Goal: Task Accomplishment & Management: Manage account settings

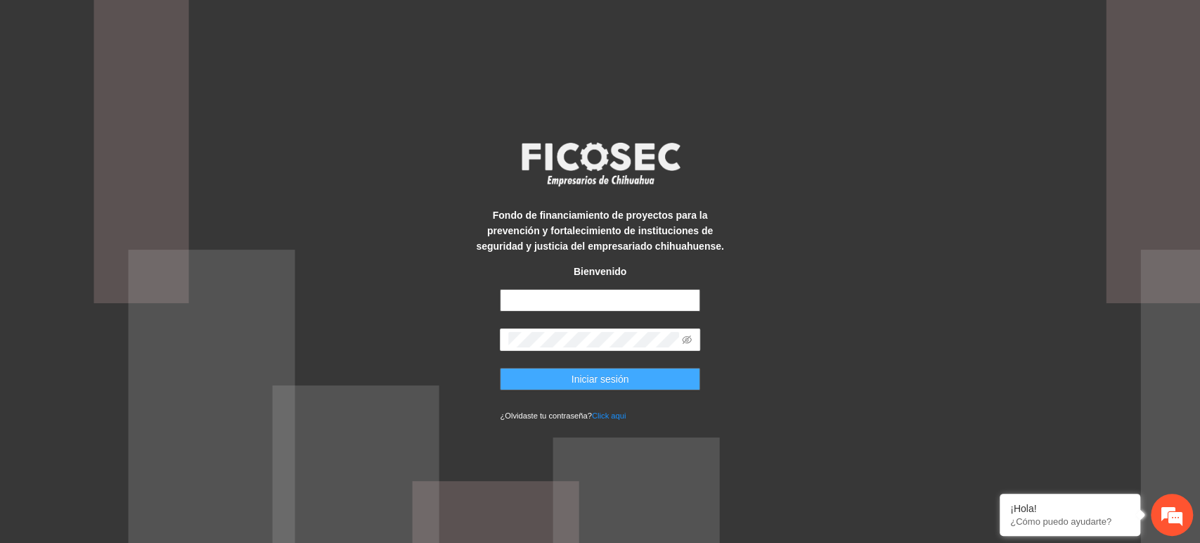
type input "**********"
click at [626, 381] on span "Iniciar sesión" at bounding box center [601, 378] width 58 height 15
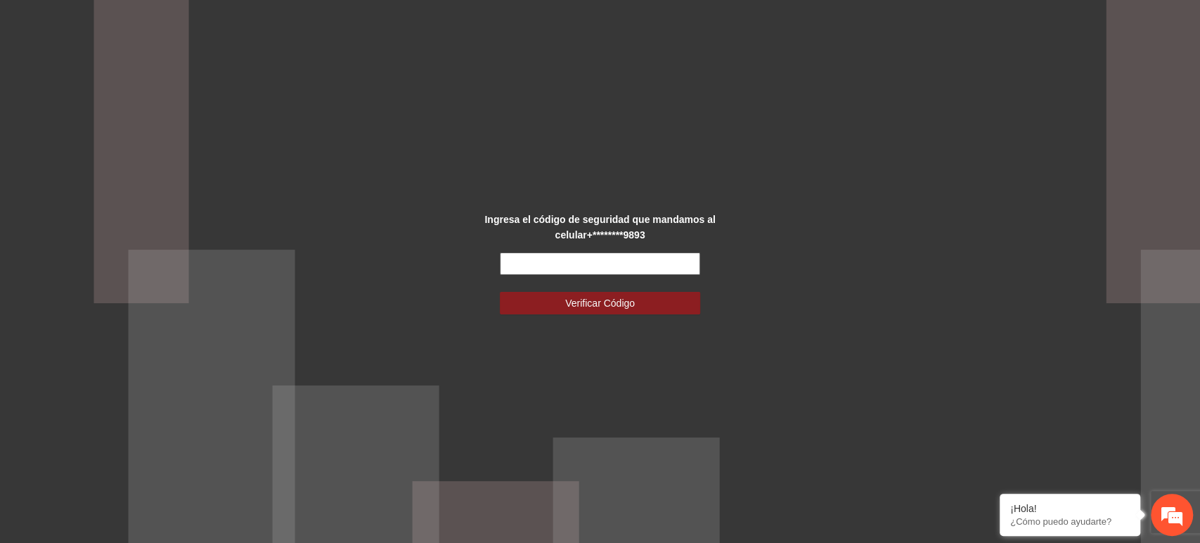
click at [579, 267] on input "text" at bounding box center [600, 263] width 200 height 22
type input "******"
click at [500, 292] on button "Verificar Código" at bounding box center [600, 303] width 200 height 22
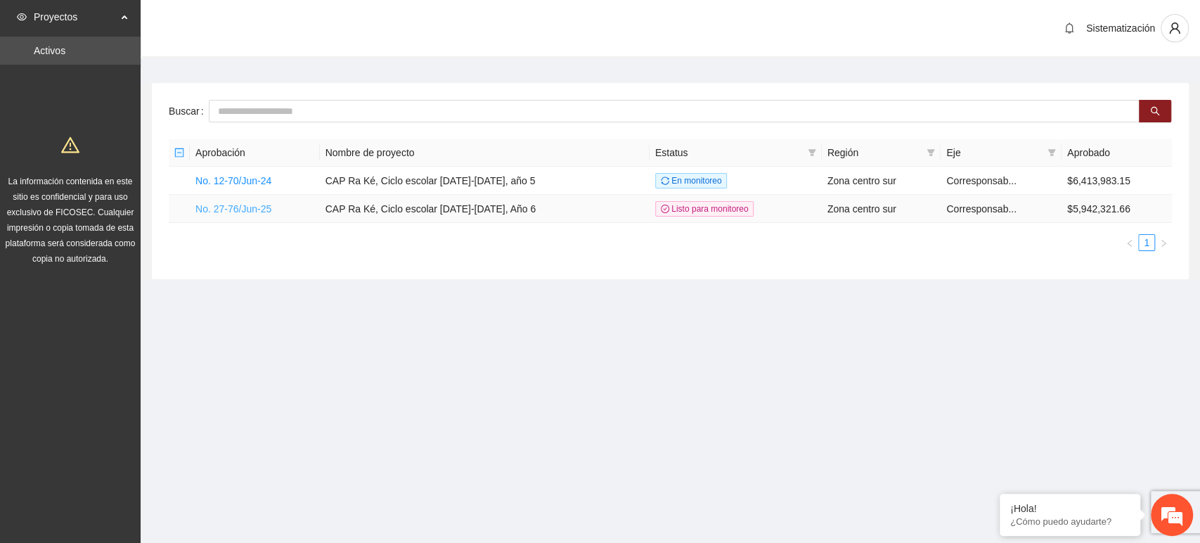
click at [264, 210] on link "No. 27-76/Jun-25" at bounding box center [233, 208] width 76 height 11
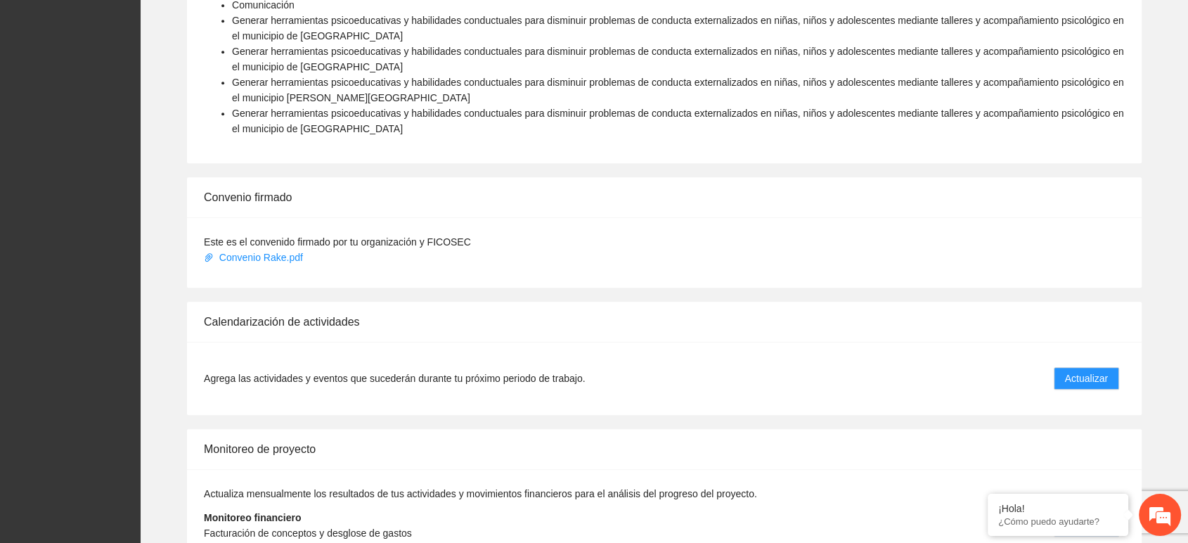
scroll to position [1188, 0]
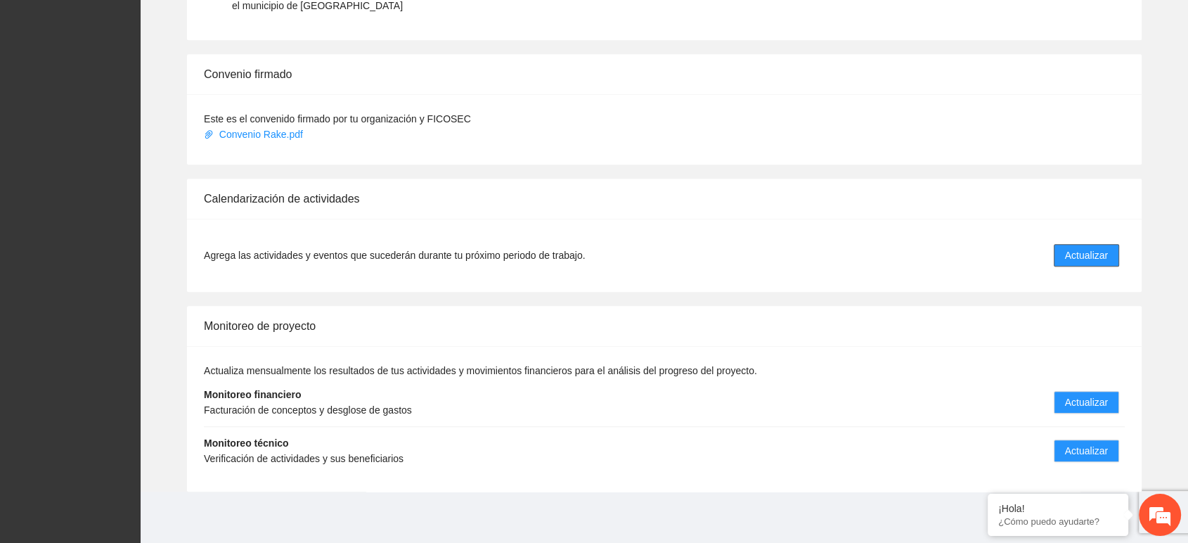
click at [1111, 246] on button "Actualizar" at bounding box center [1086, 255] width 65 height 22
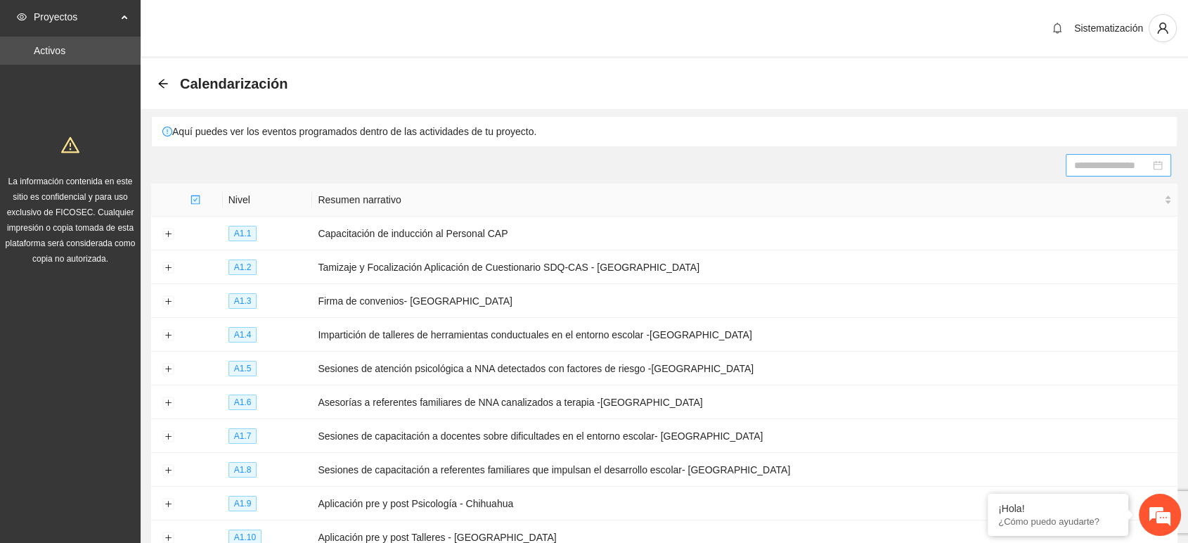
click at [1114, 155] on div at bounding box center [1118, 165] width 105 height 22
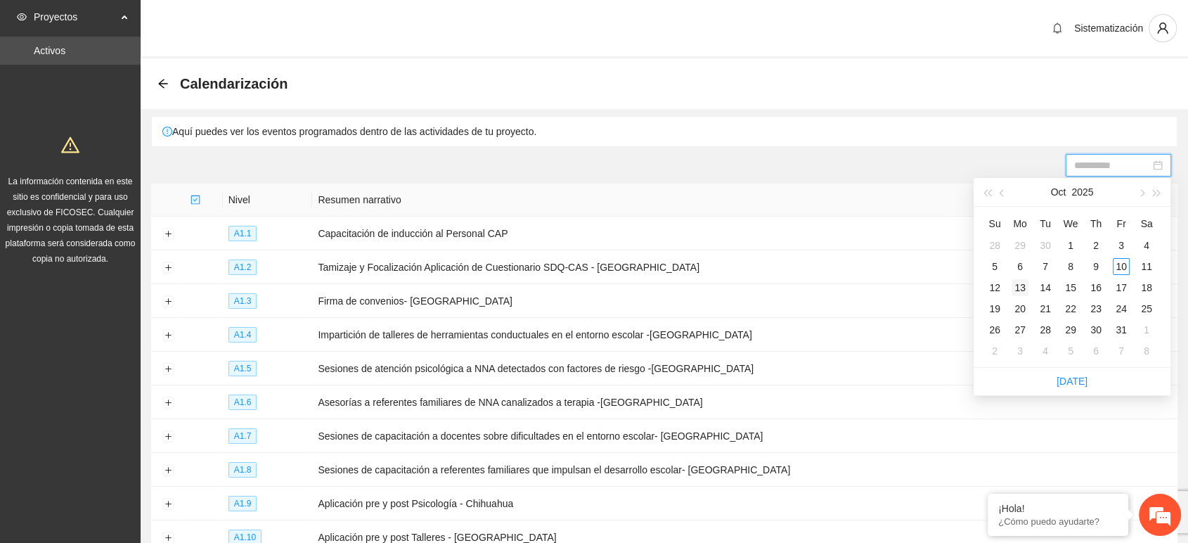
type input "**********"
click at [1027, 288] on div "13" at bounding box center [1020, 287] width 17 height 17
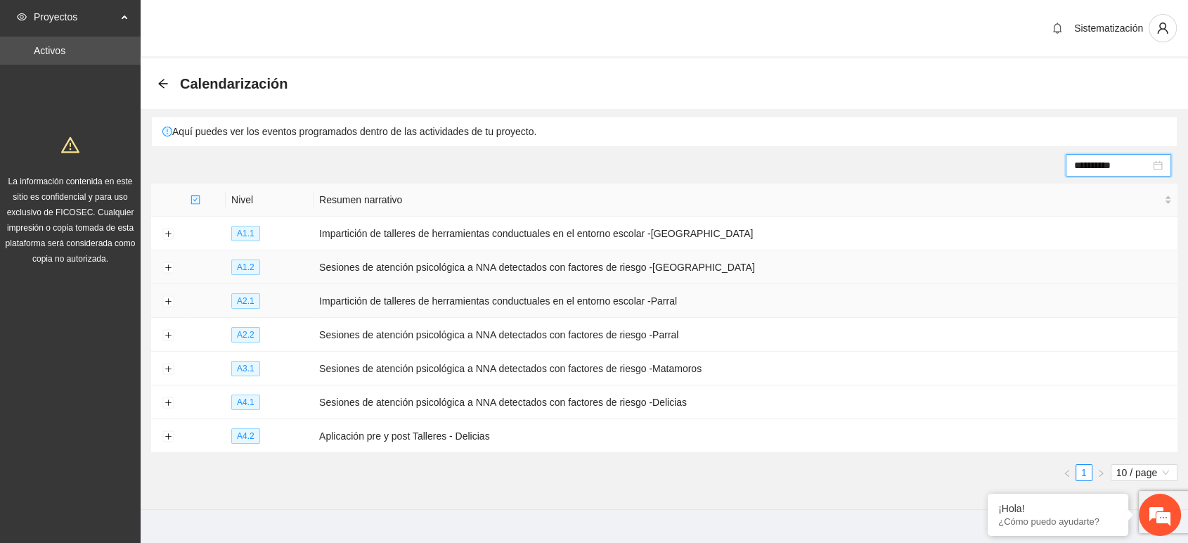
scroll to position [17, 0]
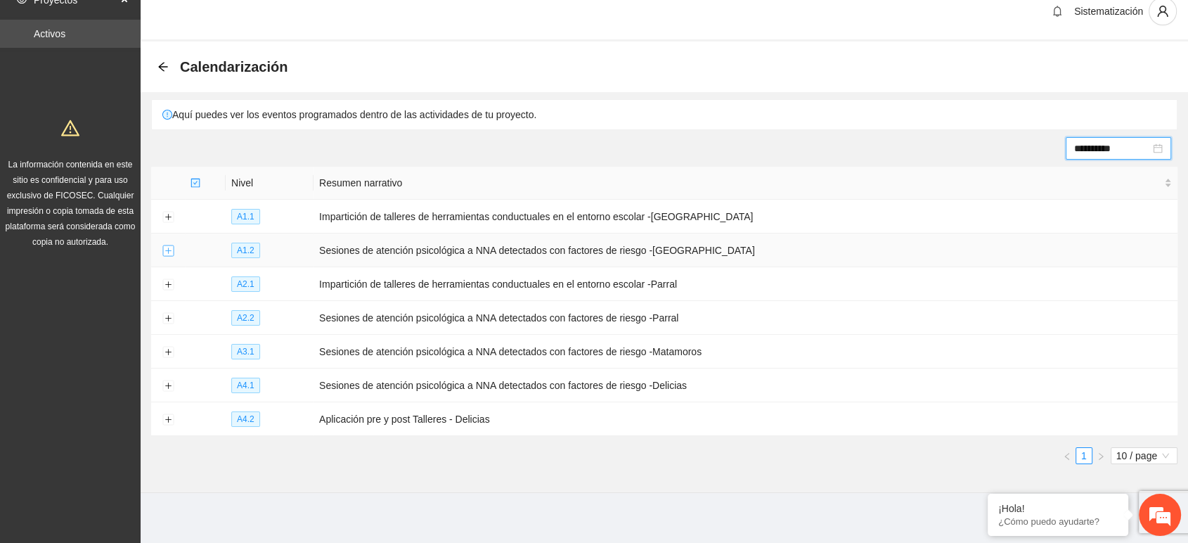
click at [168, 247] on button "Expand row" at bounding box center [167, 250] width 11 height 11
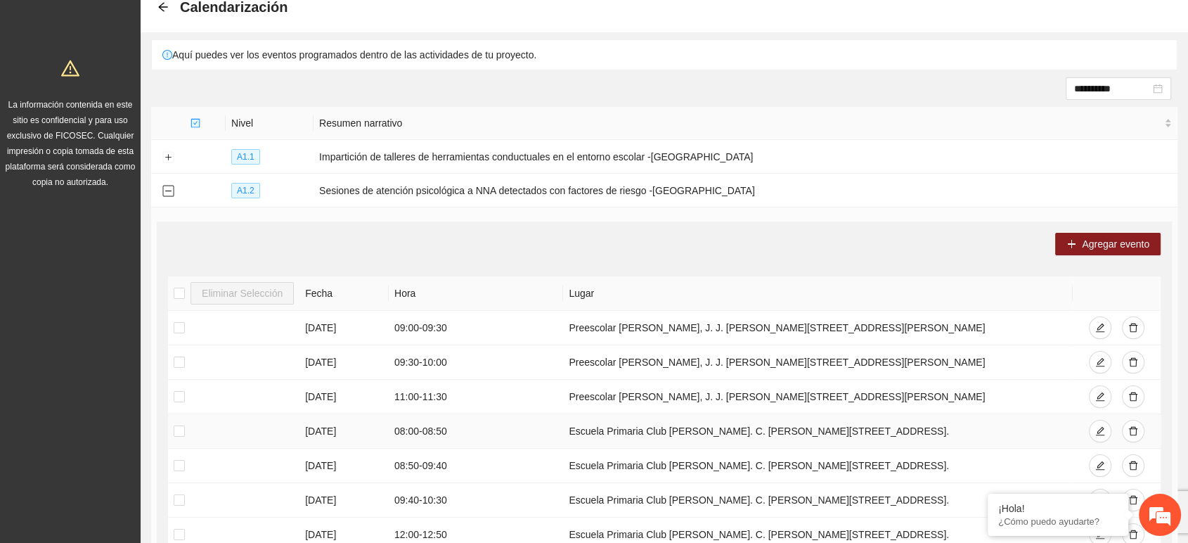
scroll to position [251, 0]
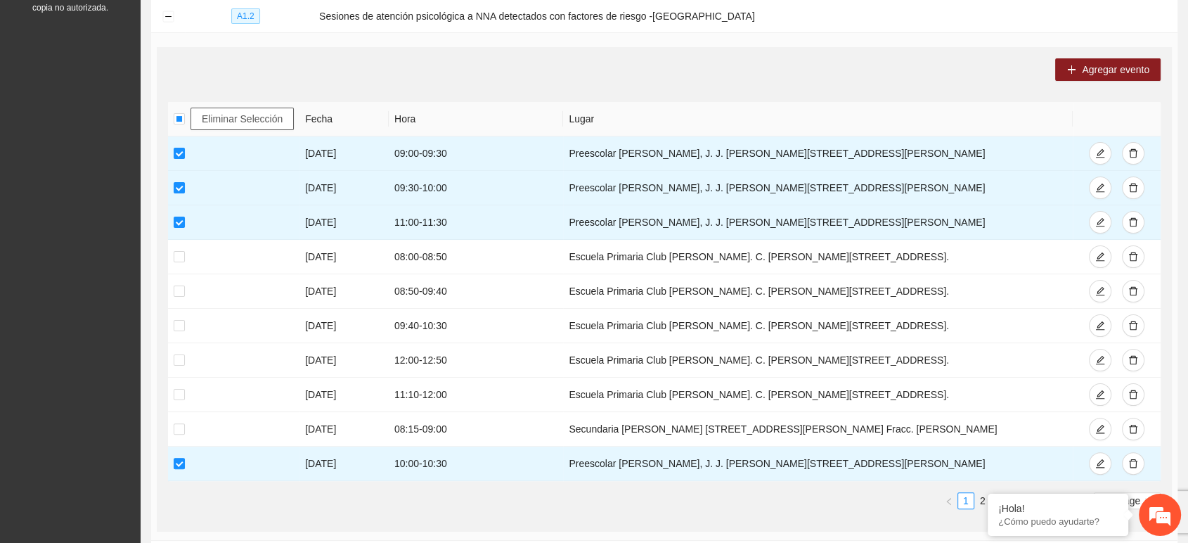
click at [256, 115] on span "Eliminar Selección" at bounding box center [242, 118] width 81 height 15
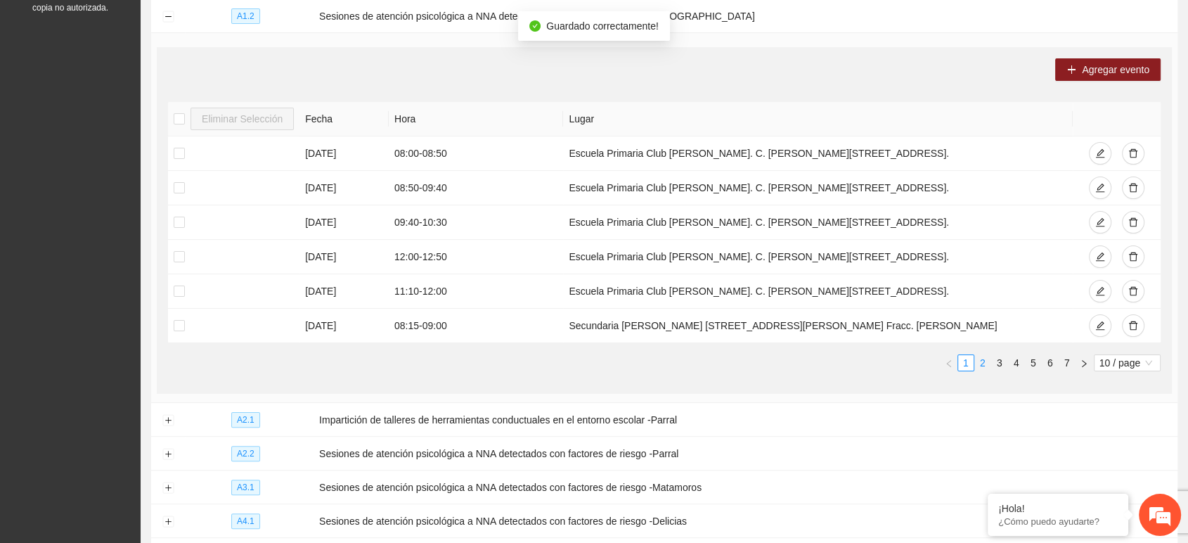
click at [980, 359] on link "2" at bounding box center [982, 362] width 15 height 15
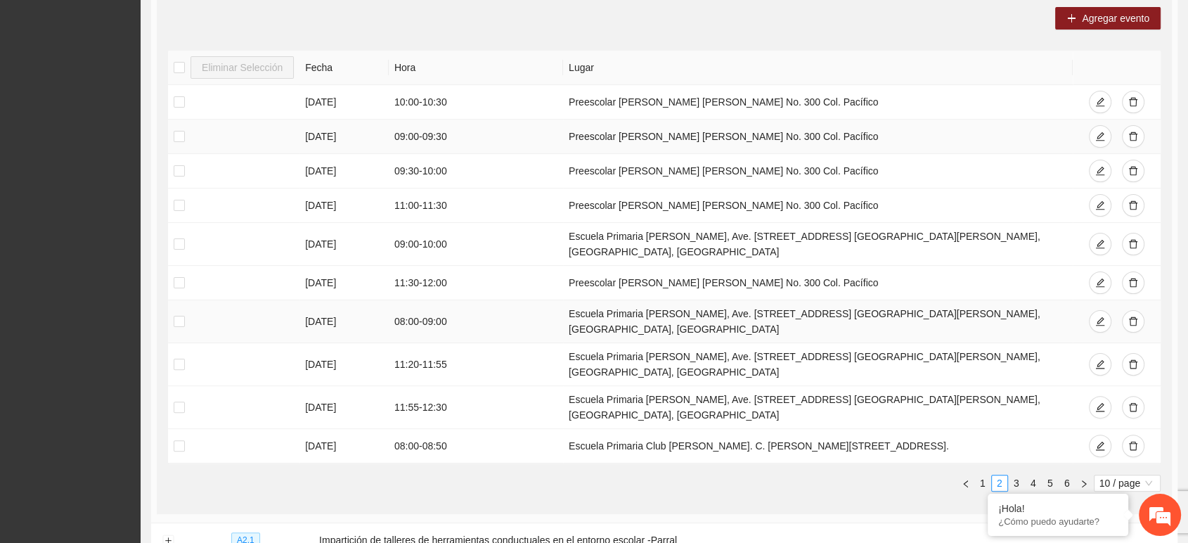
scroll to position [329, 0]
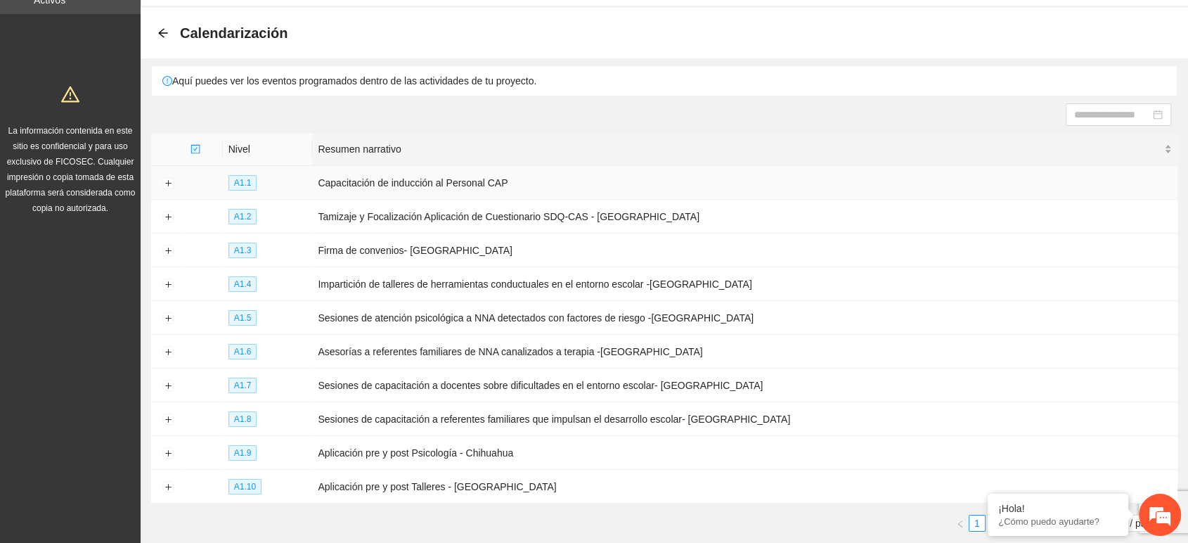
scroll to position [78, 0]
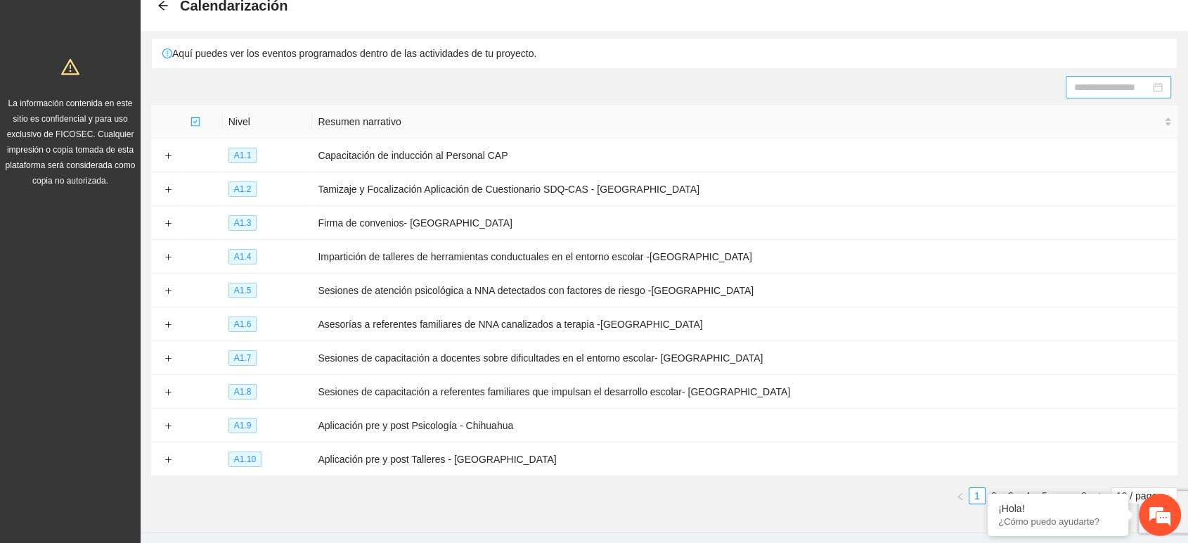
click at [1075, 89] on input at bounding box center [1112, 86] width 76 height 15
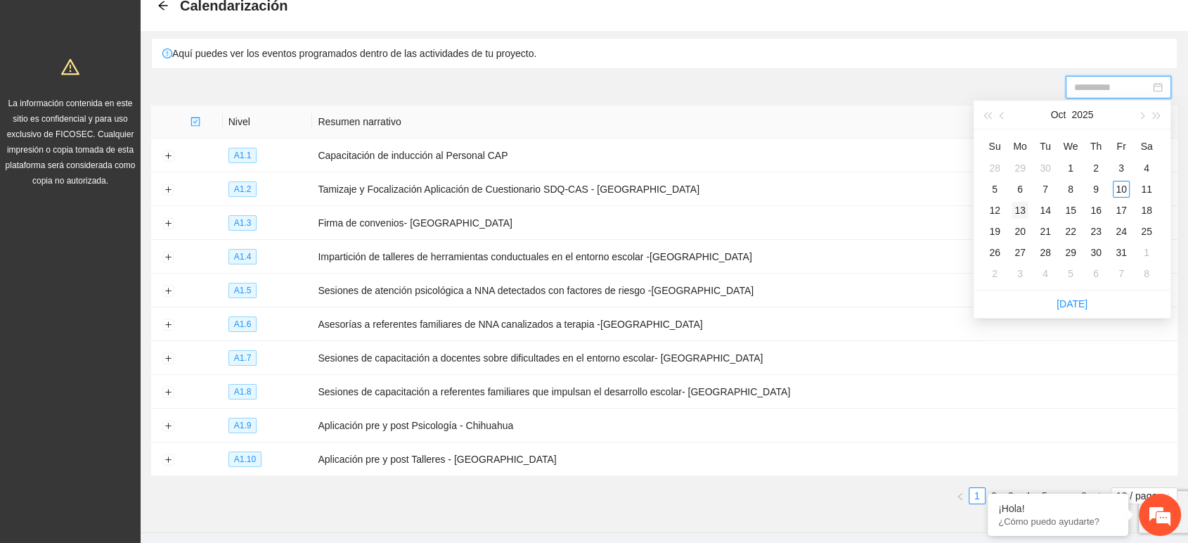
type input "**********"
click at [1020, 212] on div "13" at bounding box center [1020, 210] width 17 height 17
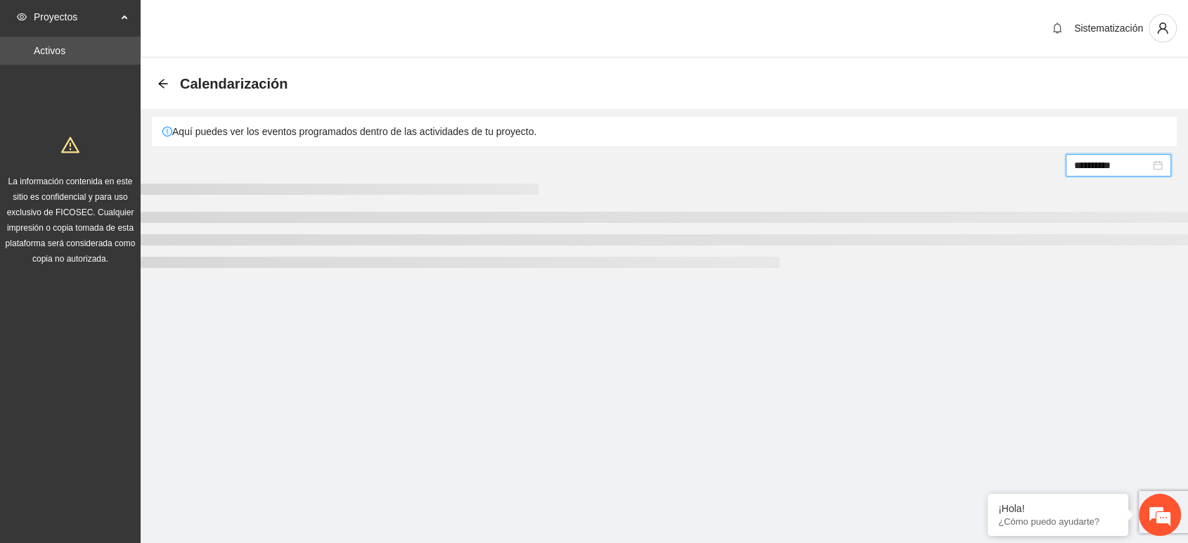
scroll to position [0, 0]
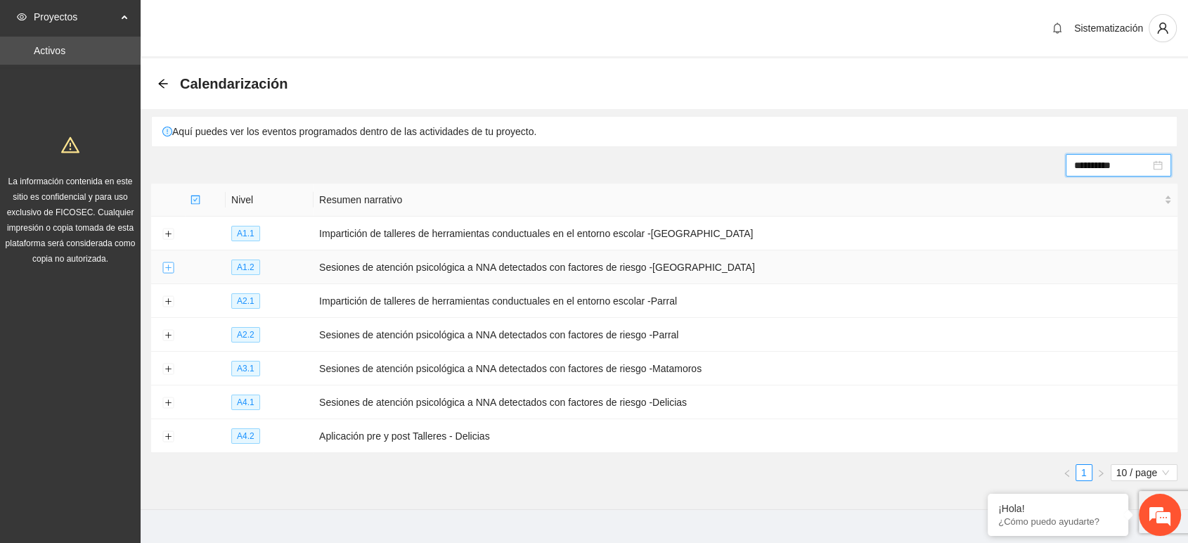
click at [167, 266] on button "Expand row" at bounding box center [167, 267] width 11 height 11
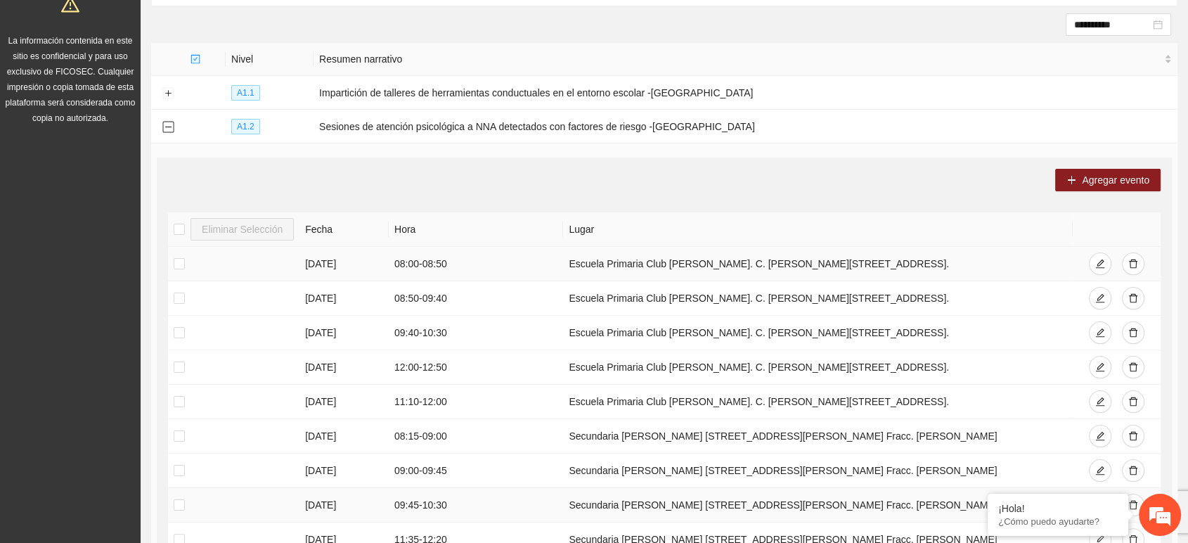
scroll to position [312, 0]
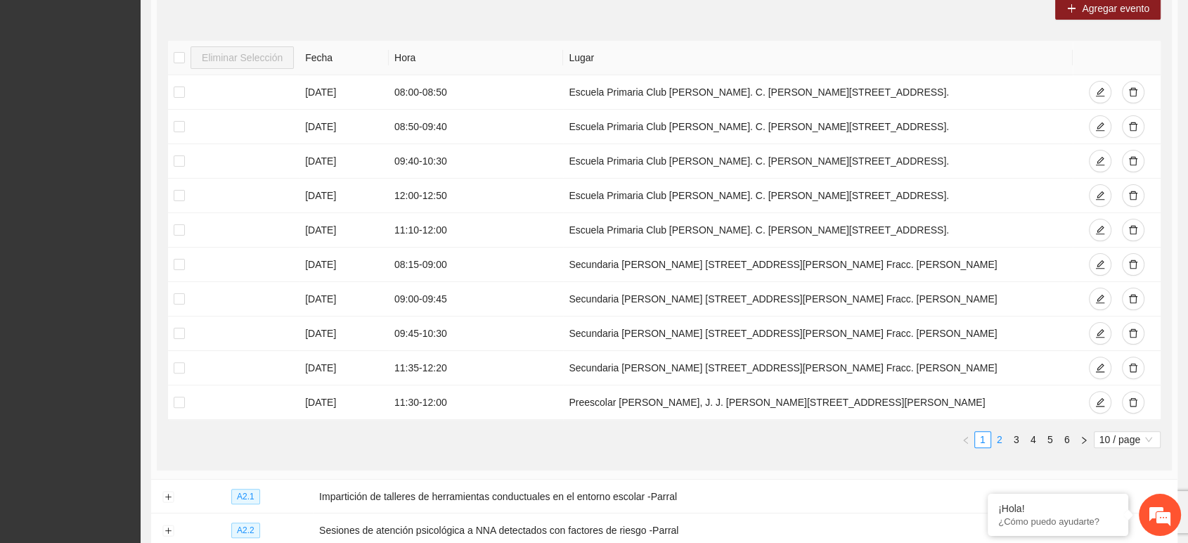
click at [996, 432] on link "2" at bounding box center [999, 439] width 15 height 15
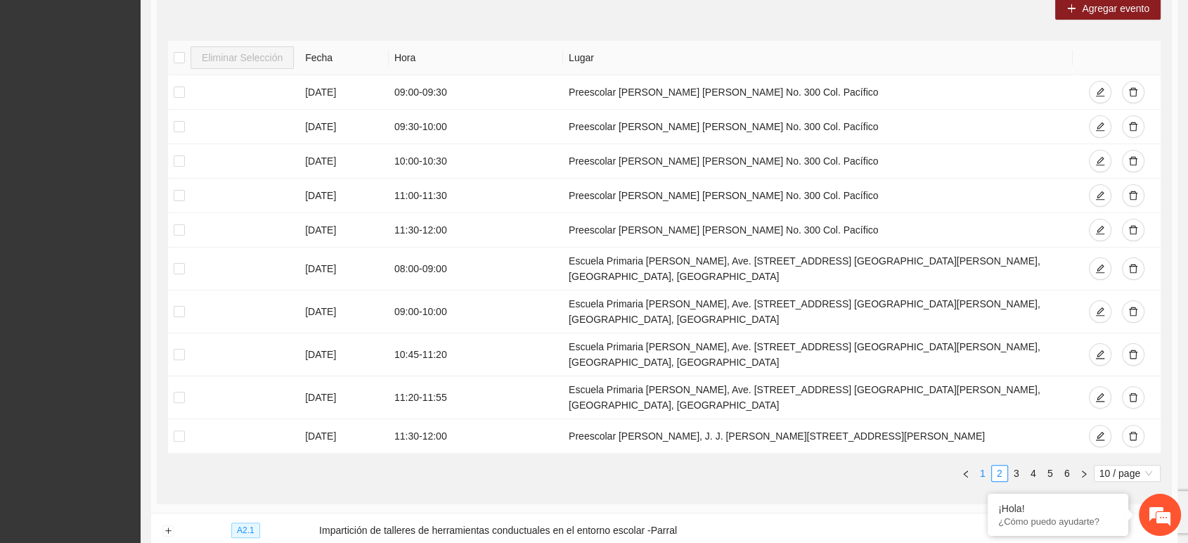
click at [979, 465] on link "1" at bounding box center [982, 472] width 15 height 15
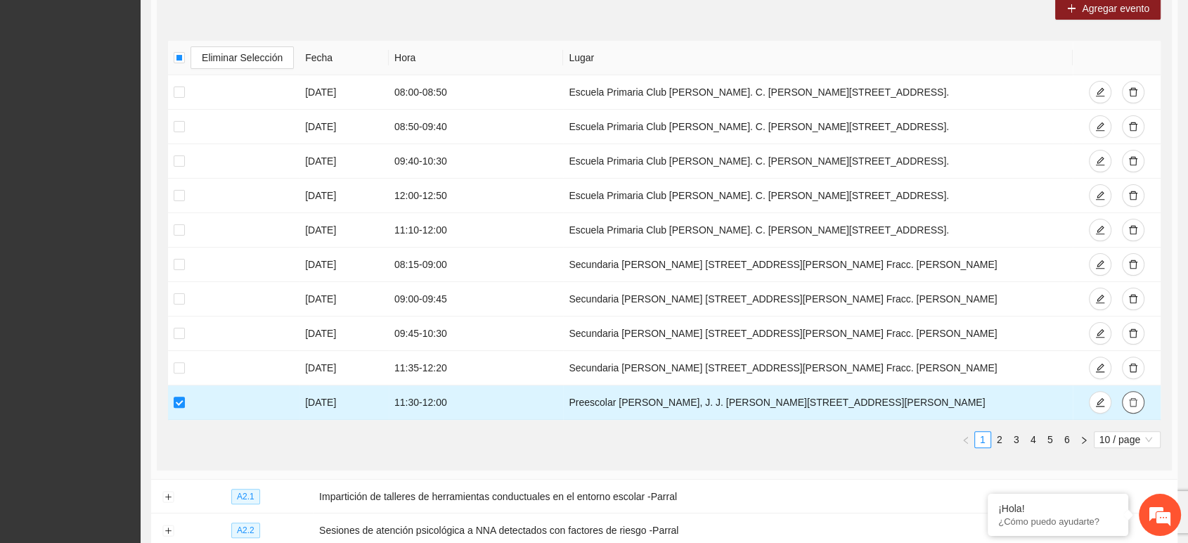
click at [1137, 399] on icon "delete" at bounding box center [1133, 402] width 10 height 10
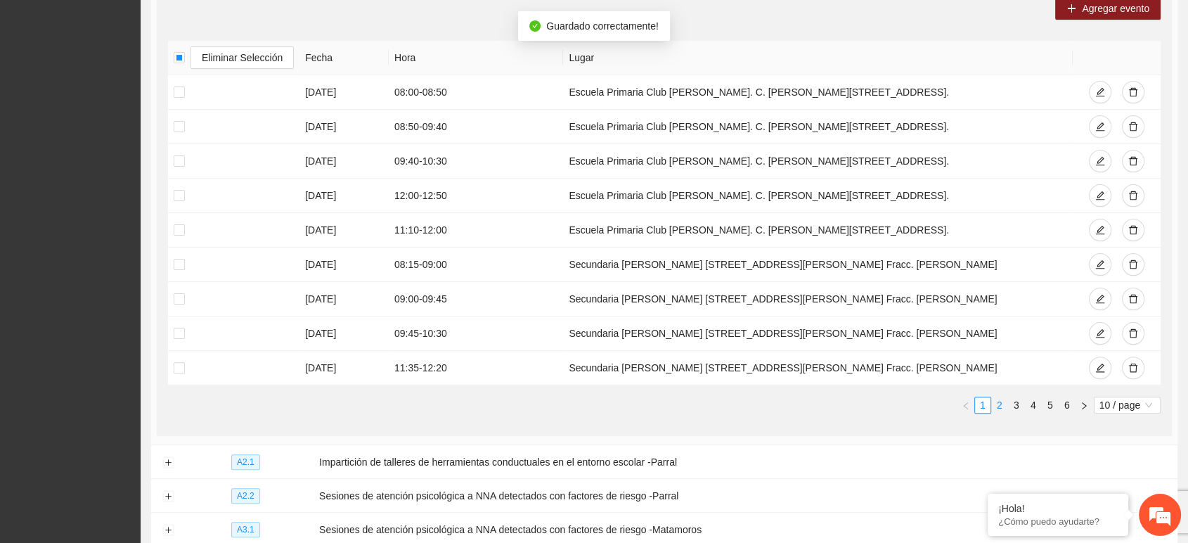
click at [999, 403] on link "2" at bounding box center [999, 404] width 15 height 15
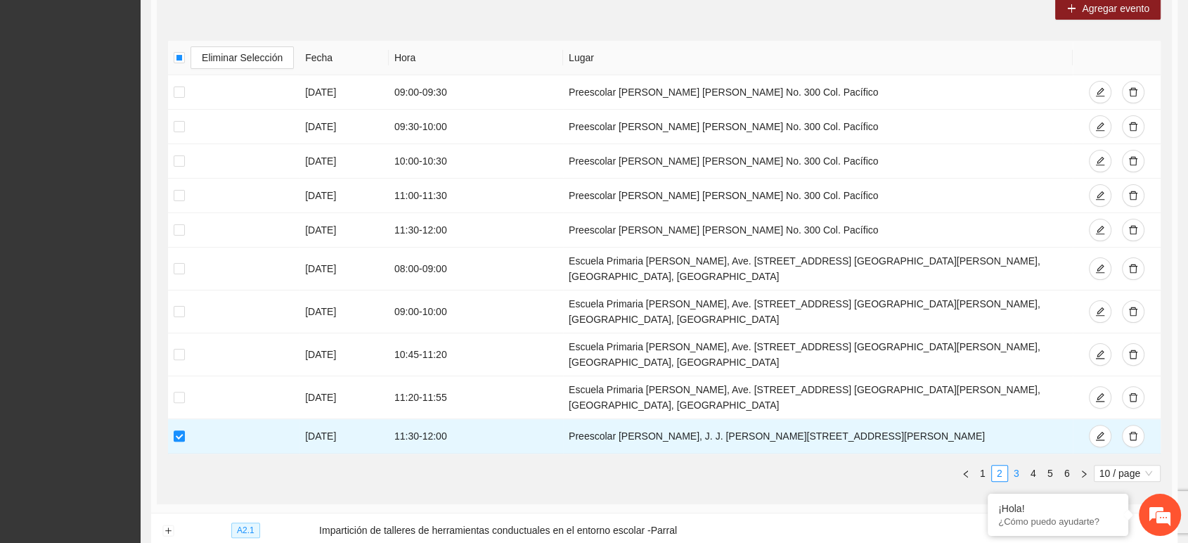
click at [1021, 465] on link "3" at bounding box center [1016, 472] width 15 height 15
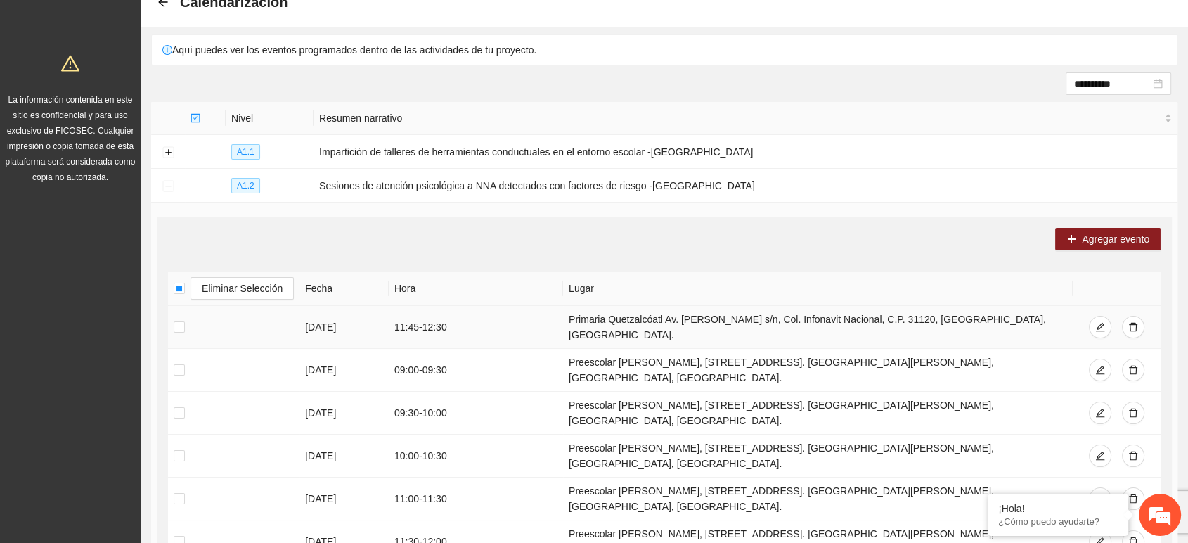
scroll to position [78, 0]
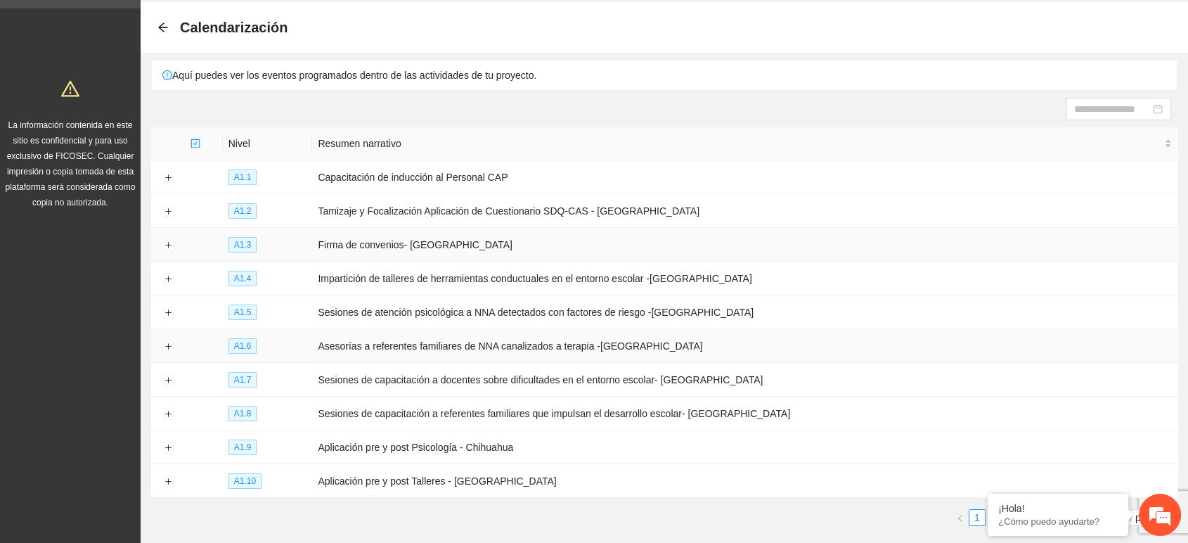
scroll to position [115, 0]
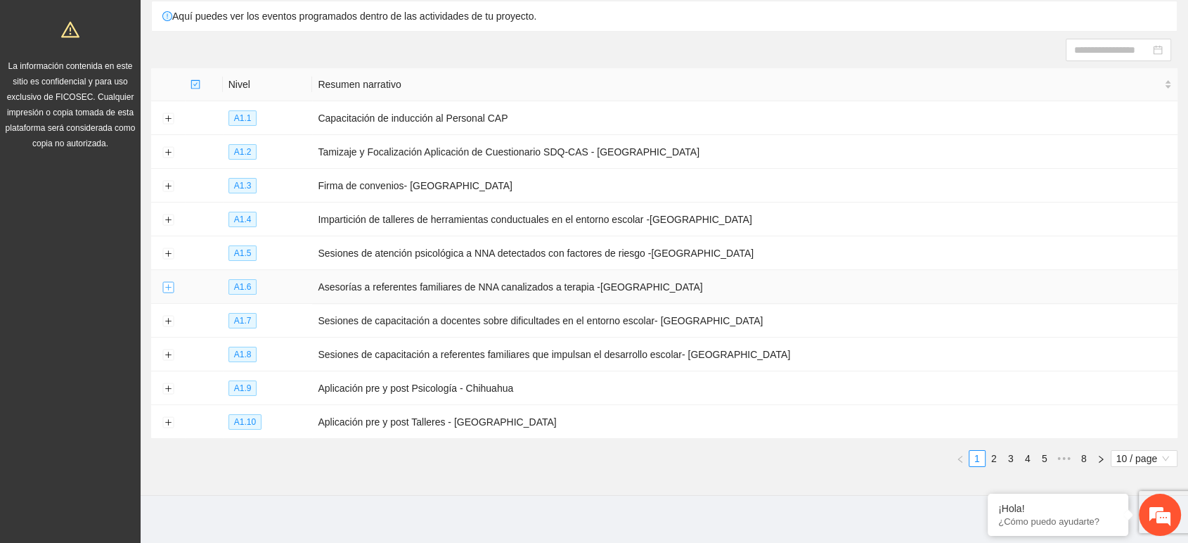
click at [166, 285] on button "Expand row" at bounding box center [167, 287] width 11 height 11
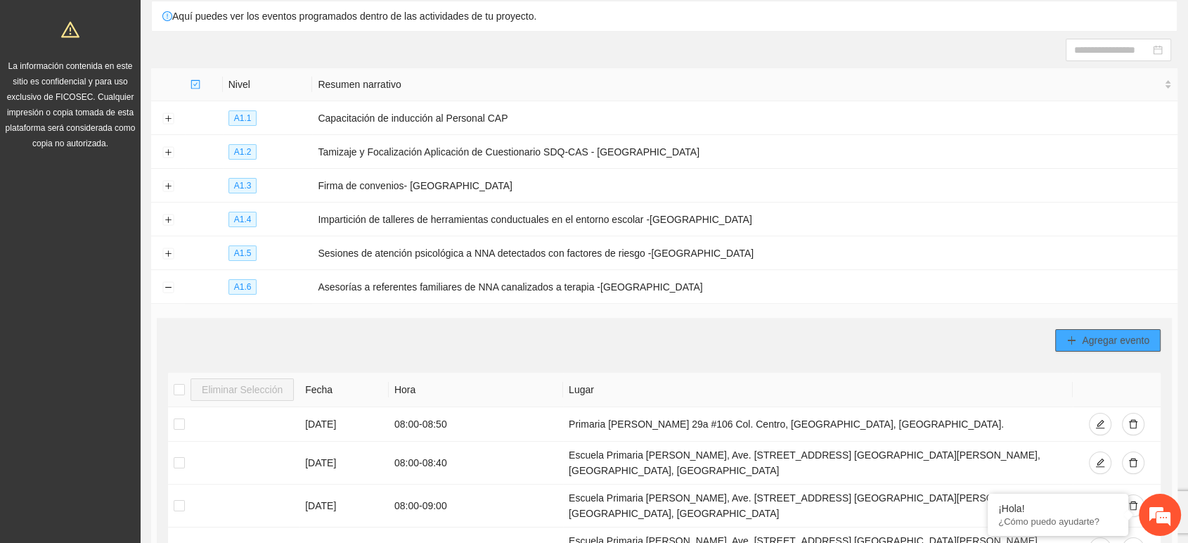
click at [1069, 340] on span "plus" at bounding box center [1072, 340] width 10 height 11
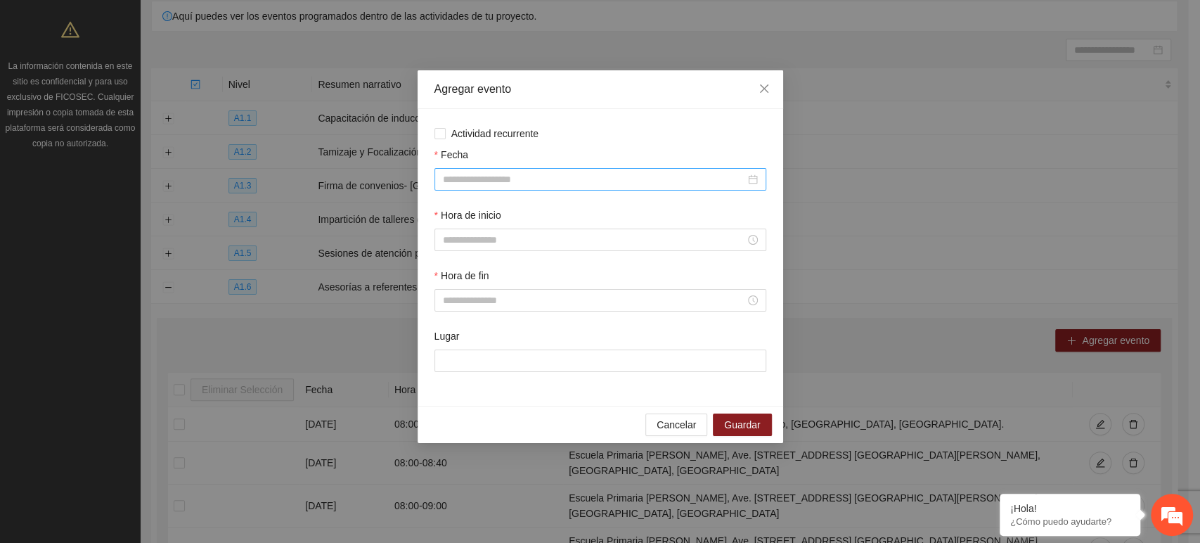
click at [575, 178] on input "Fecha" at bounding box center [594, 179] width 302 height 15
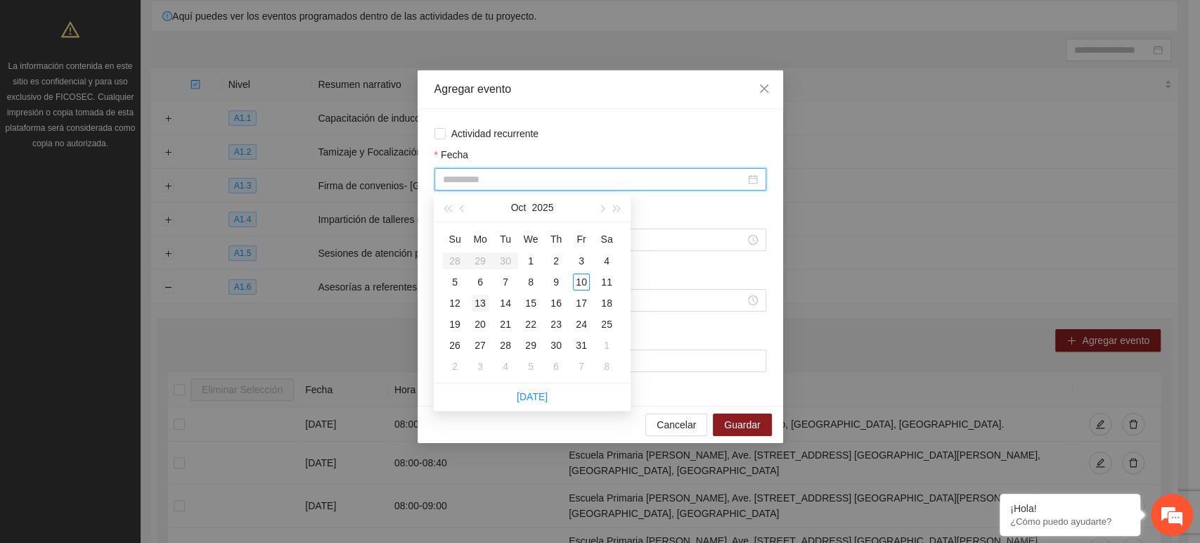
type input "**********"
click at [482, 302] on div "13" at bounding box center [480, 303] width 17 height 17
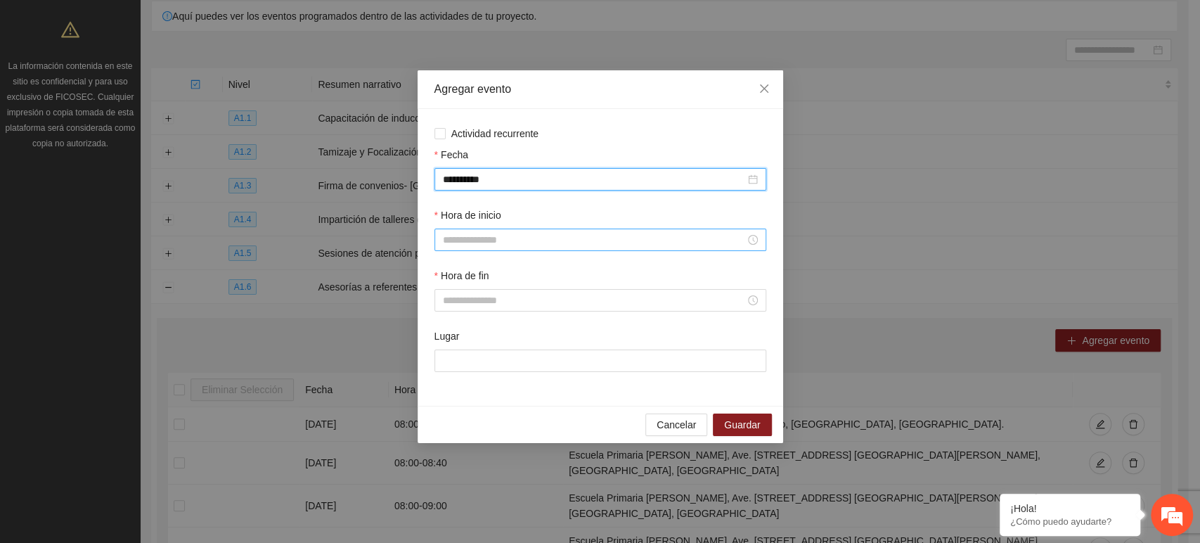
click at [526, 235] on input "Hora de inicio" at bounding box center [594, 239] width 302 height 15
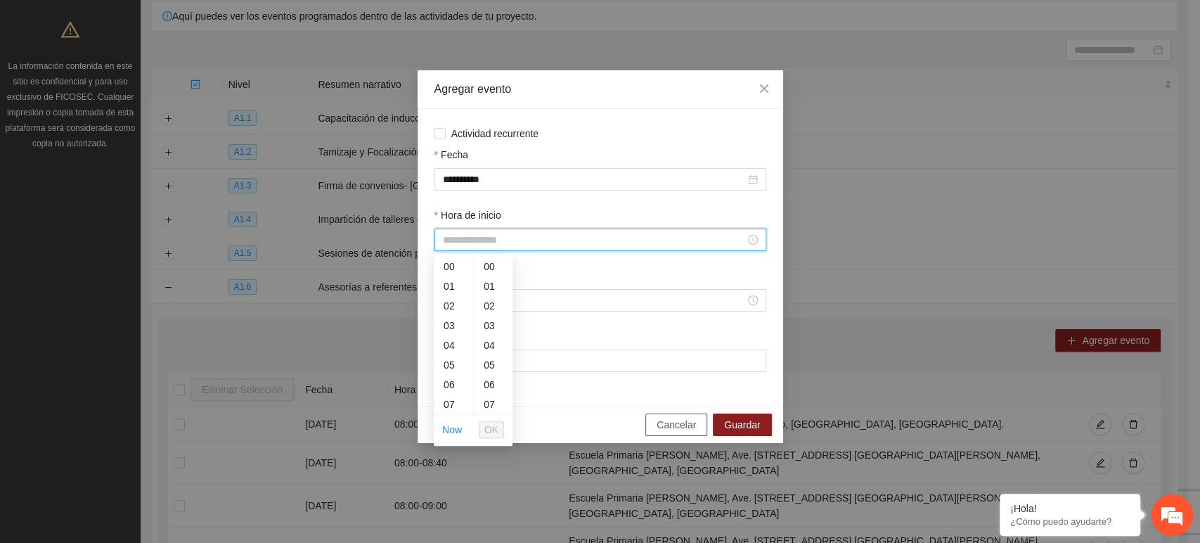
click at [678, 424] on span "Cancelar" at bounding box center [676, 424] width 39 height 15
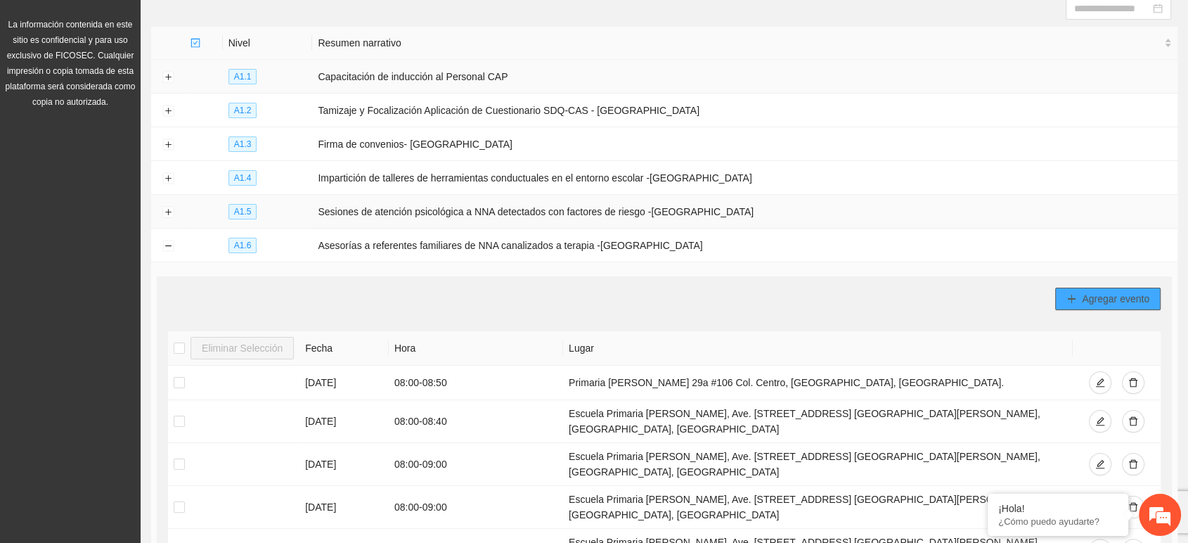
scroll to position [193, 0]
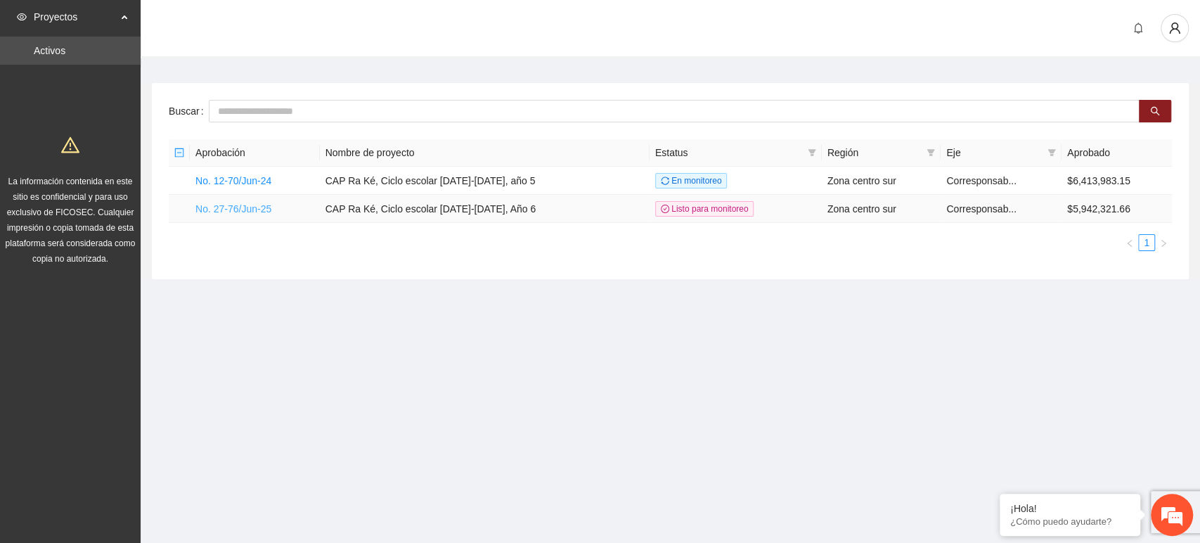
click at [241, 210] on link "No. 27-76/Jun-25" at bounding box center [233, 208] width 76 height 11
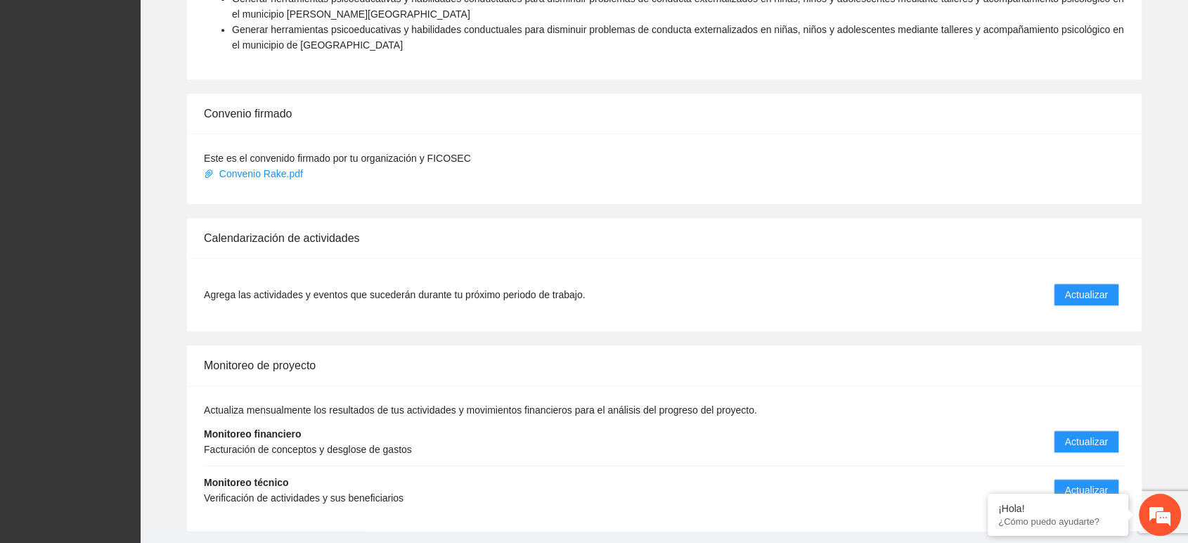
scroll to position [1188, 0]
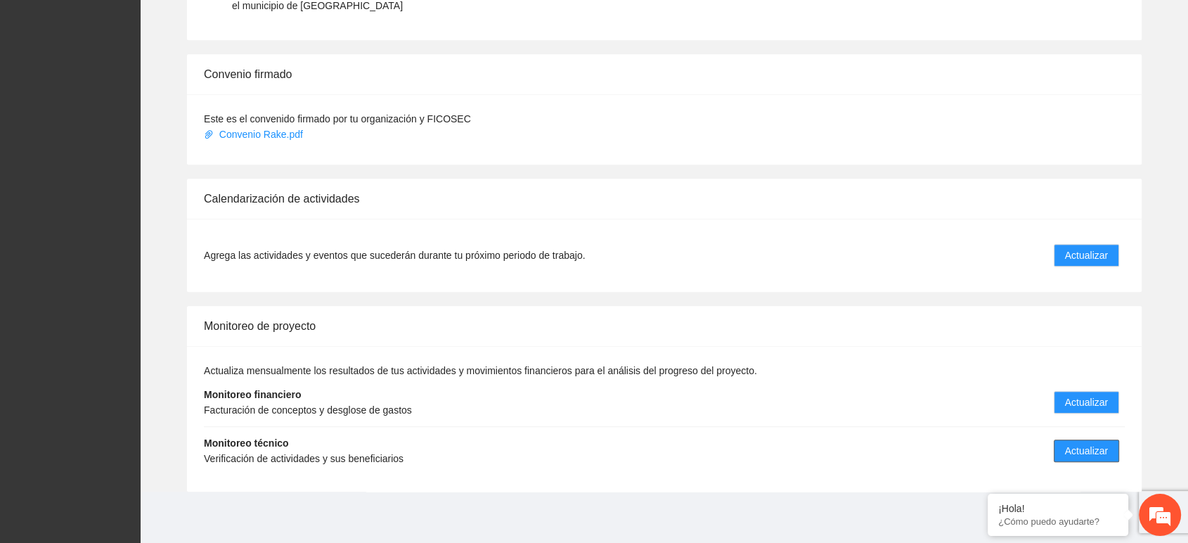
click at [1065, 443] on span "Actualizar" at bounding box center [1086, 450] width 43 height 15
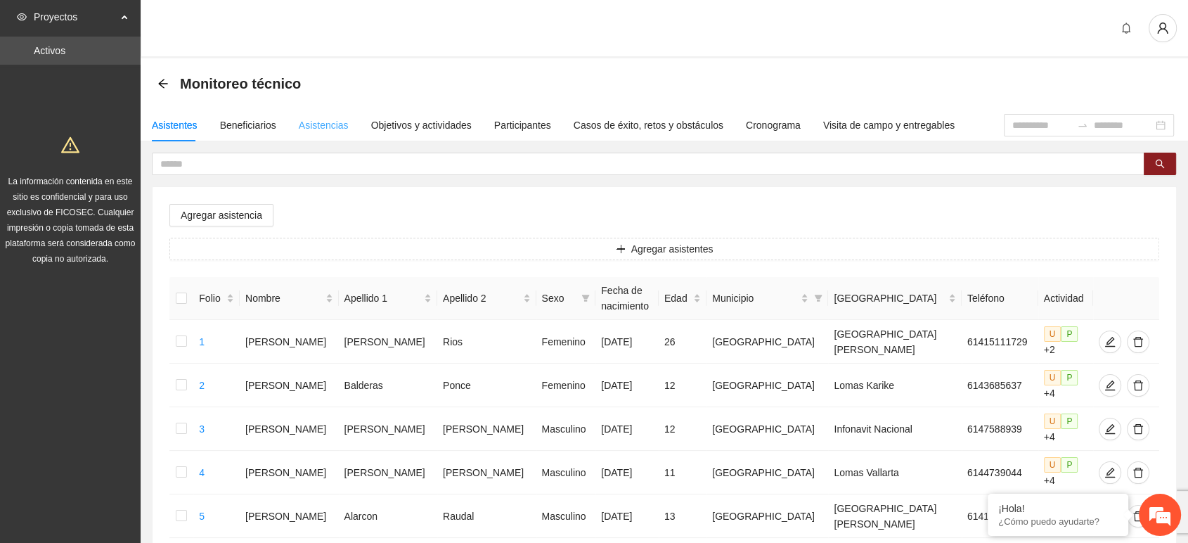
click at [340, 139] on div "Asistencias" at bounding box center [324, 125] width 50 height 32
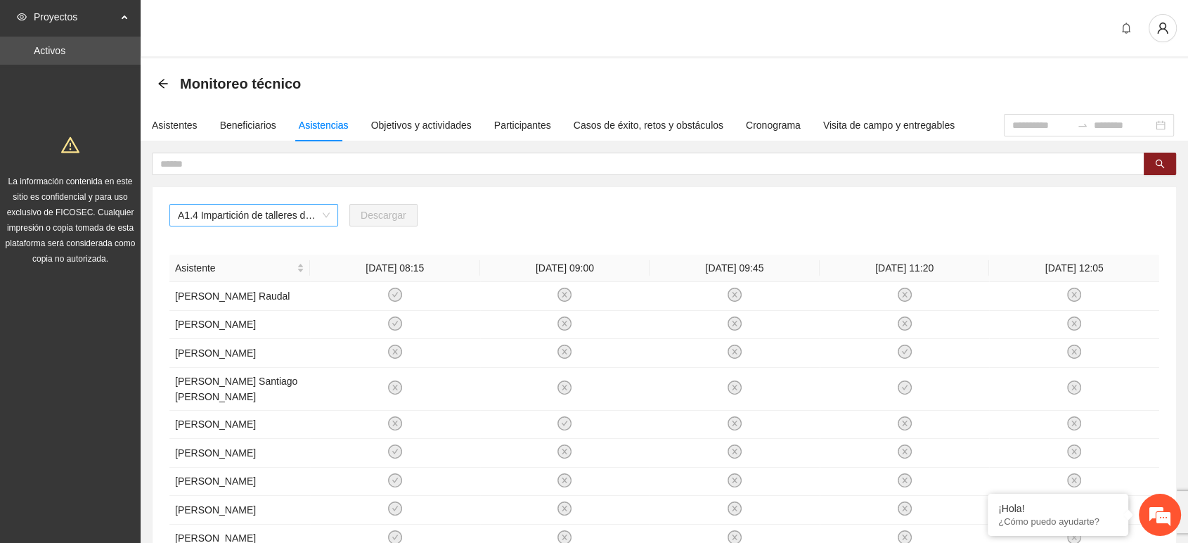
click at [315, 218] on span "A1.4 Impartición de talleres de herramientas conductuales en el entorno escolar…" at bounding box center [254, 215] width 152 height 21
